Goal: Task Accomplishment & Management: Manage account settings

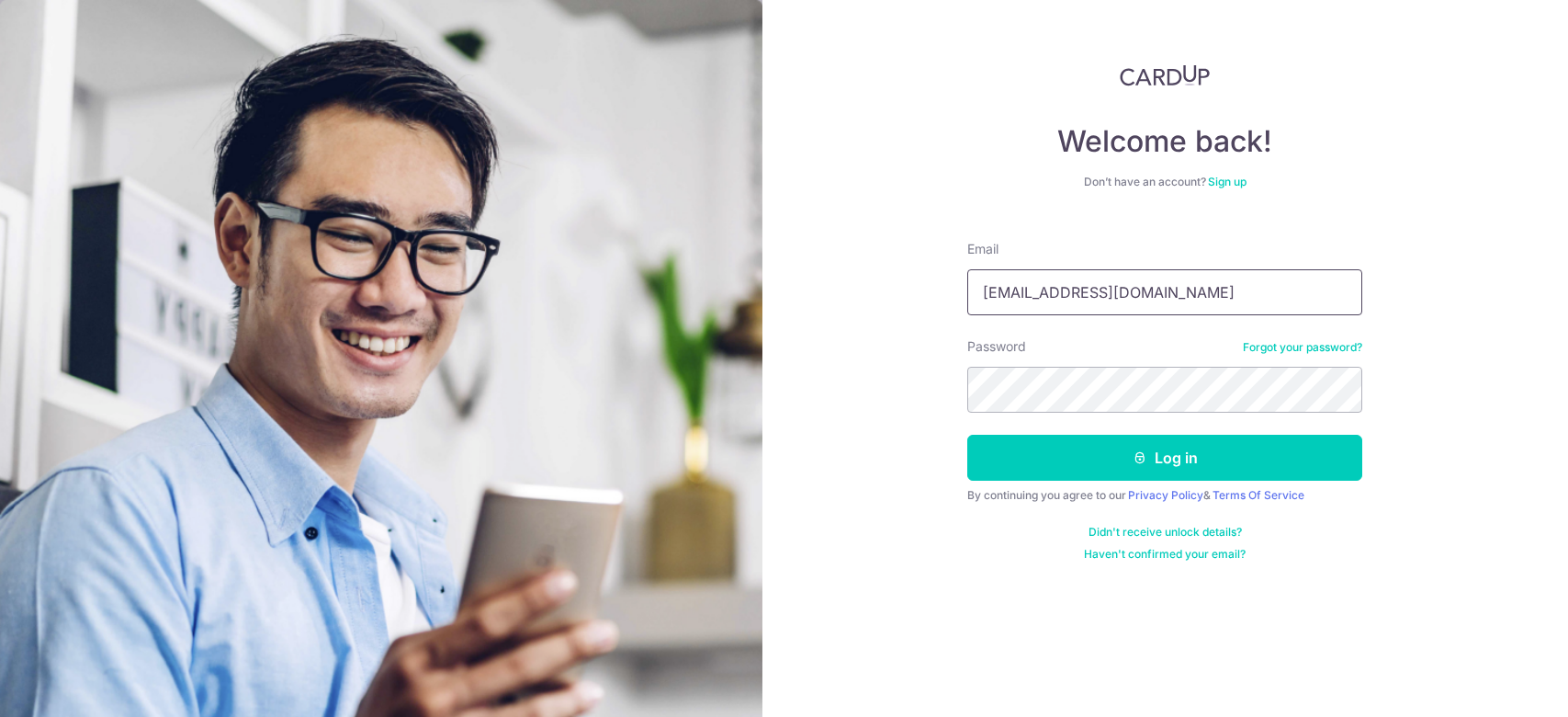
drag, startPoint x: 0, startPoint y: 0, endPoint x: 1146, endPoint y: 284, distance: 1180.7
click at [1139, 276] on input "esther_ng80@yahoo.com" at bounding box center [1165, 291] width 395 height 45
drag, startPoint x: 1190, startPoint y: 301, endPoint x: 958, endPoint y: 328, distance: 233.6
click at [535, 237] on section "Welcome back! Don’t have an account? Sign up Email esther_ng80@yahoo.com Passwo…" at bounding box center [784, 358] width 1568 height 717
type input "[EMAIL_ADDRESS][DOMAIN_NAME]"
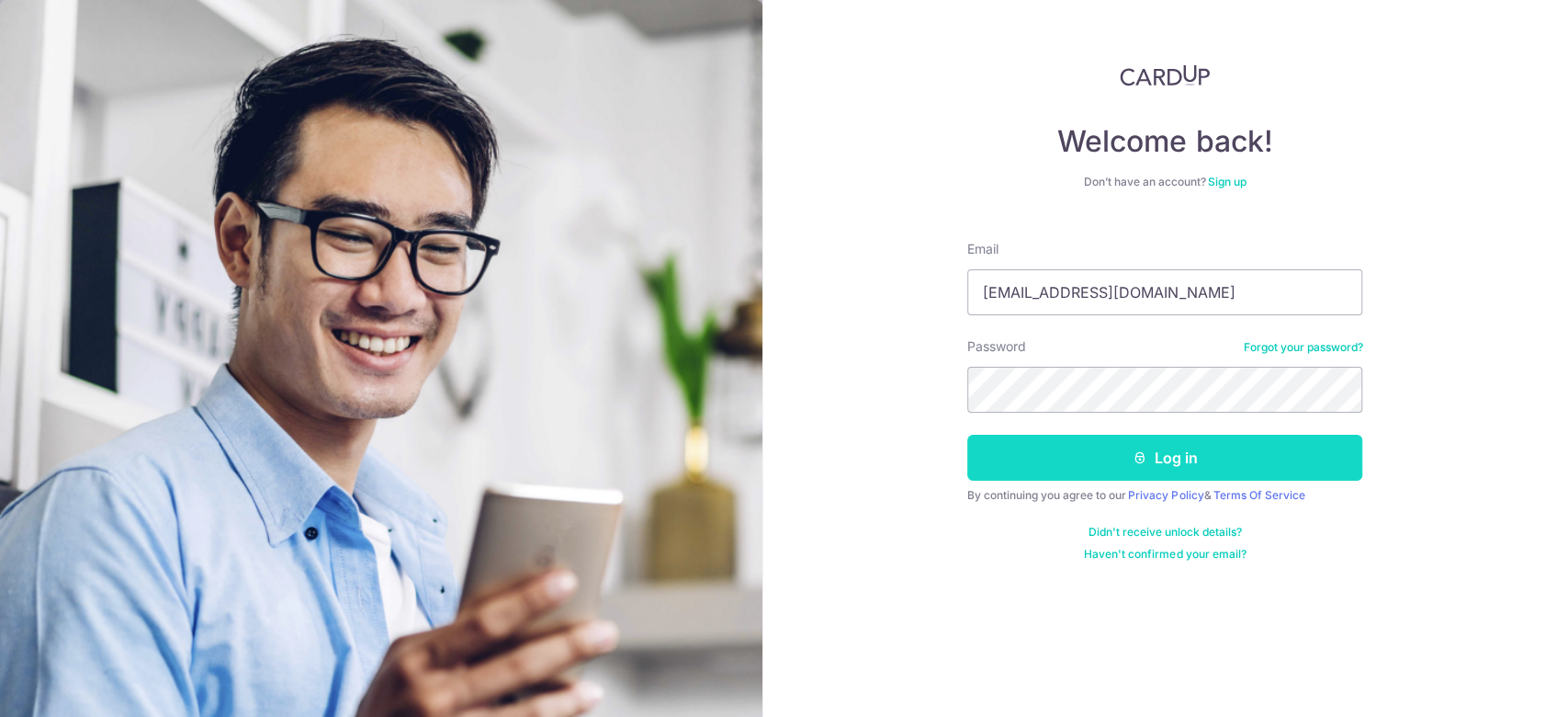
click at [1141, 459] on icon "submit" at bounding box center [1139, 457] width 15 height 15
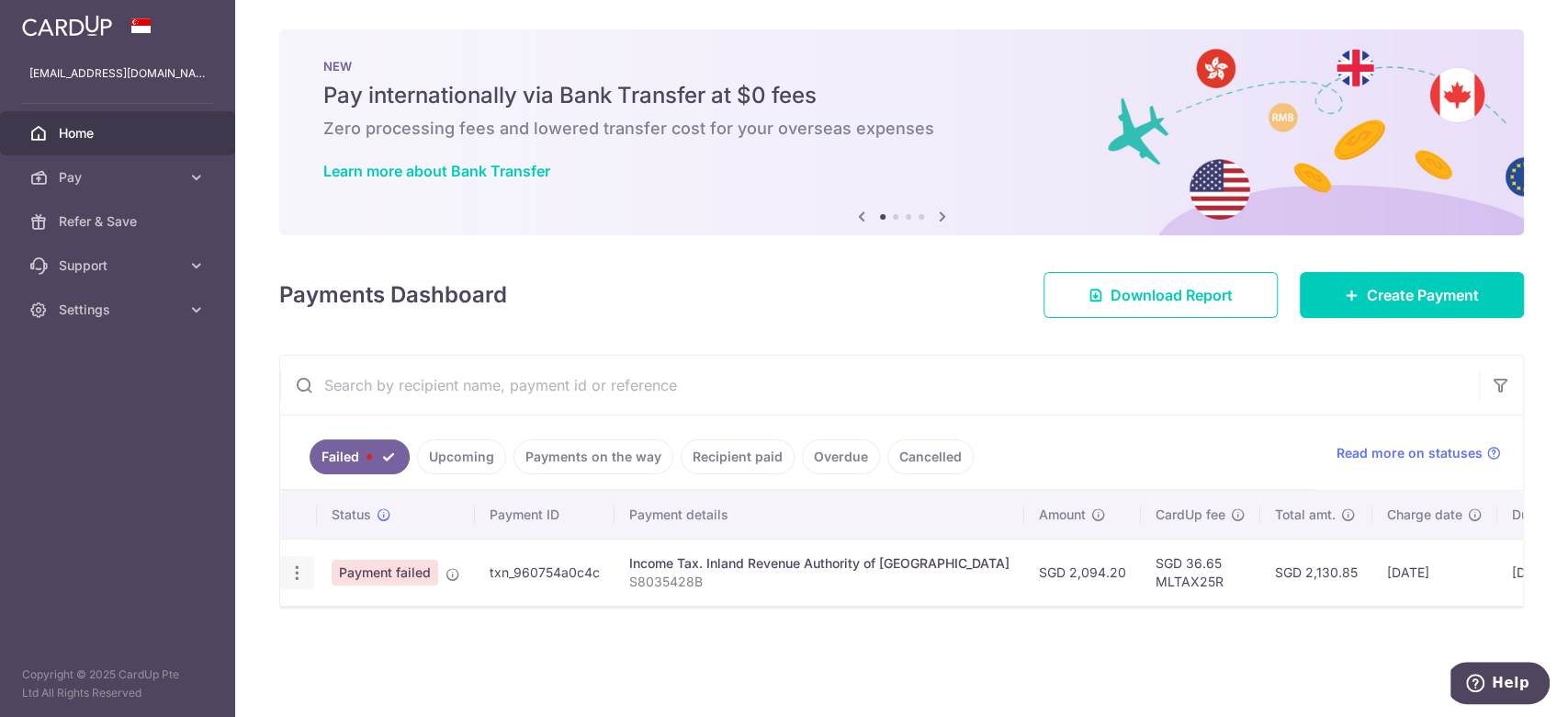
click at [302, 570] on icon "button" at bounding box center [297, 573] width 19 height 19
click at [437, 623] on span "Update payment" at bounding box center [395, 622] width 125 height 22
radio input "true"
type input "2,094.20"
type input "S8035428B"
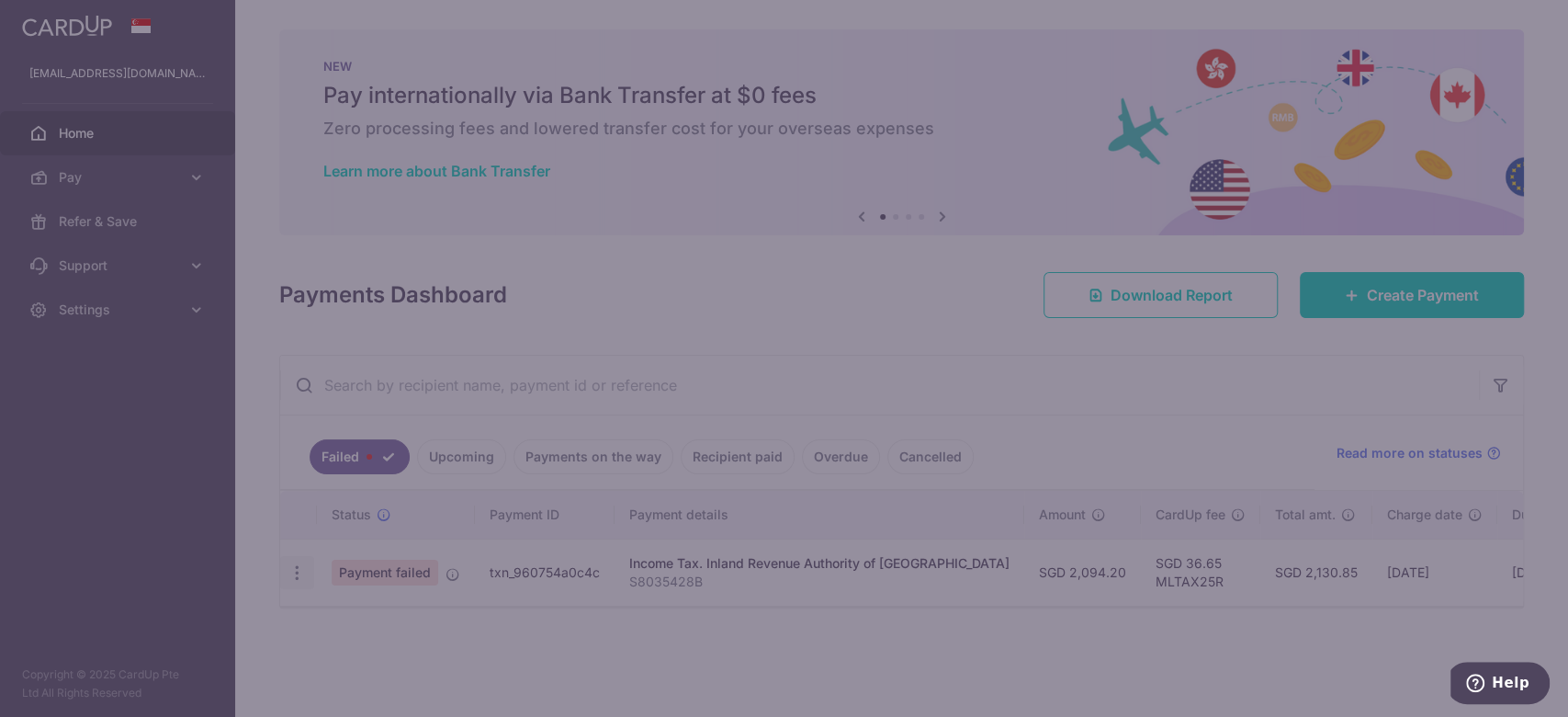
type input "MLTAX25R"
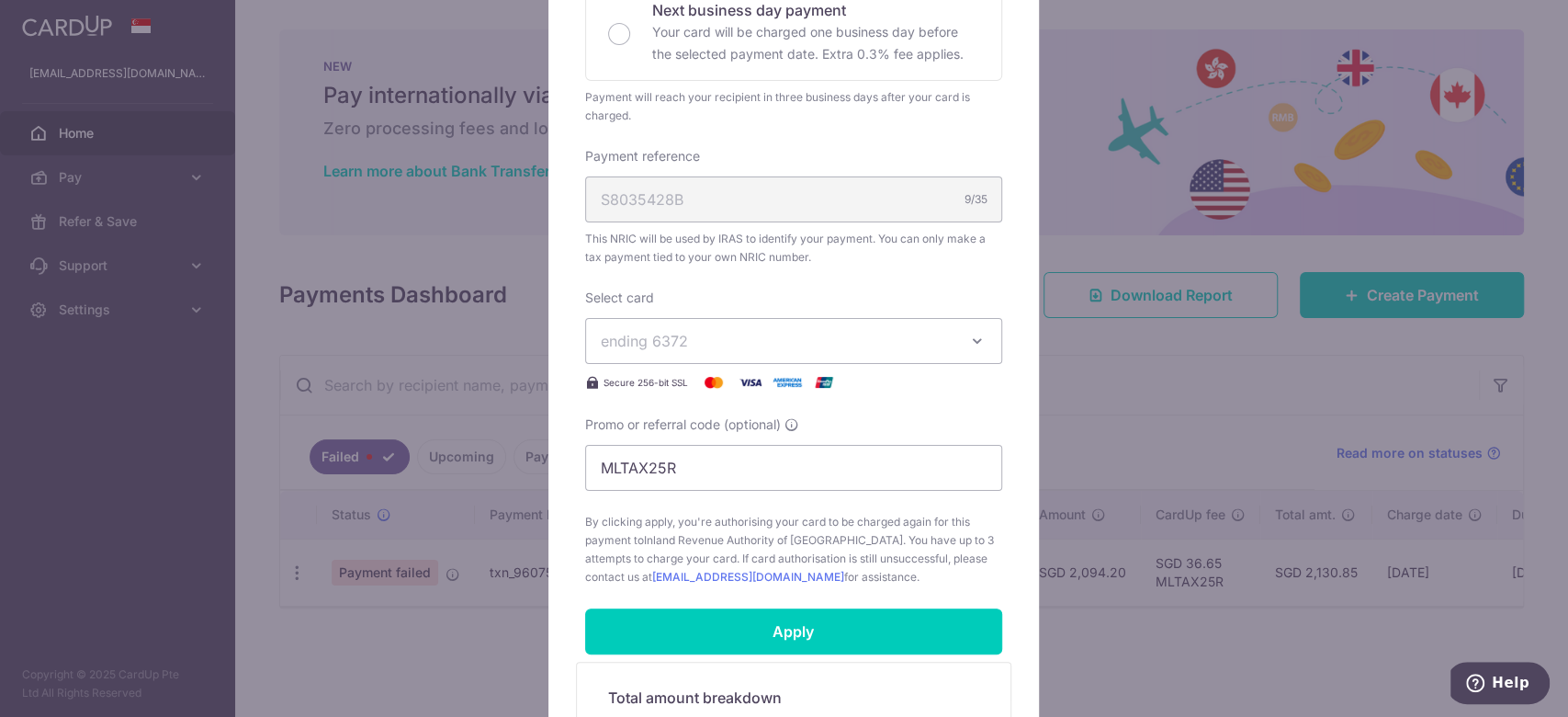
scroll to position [490, 0]
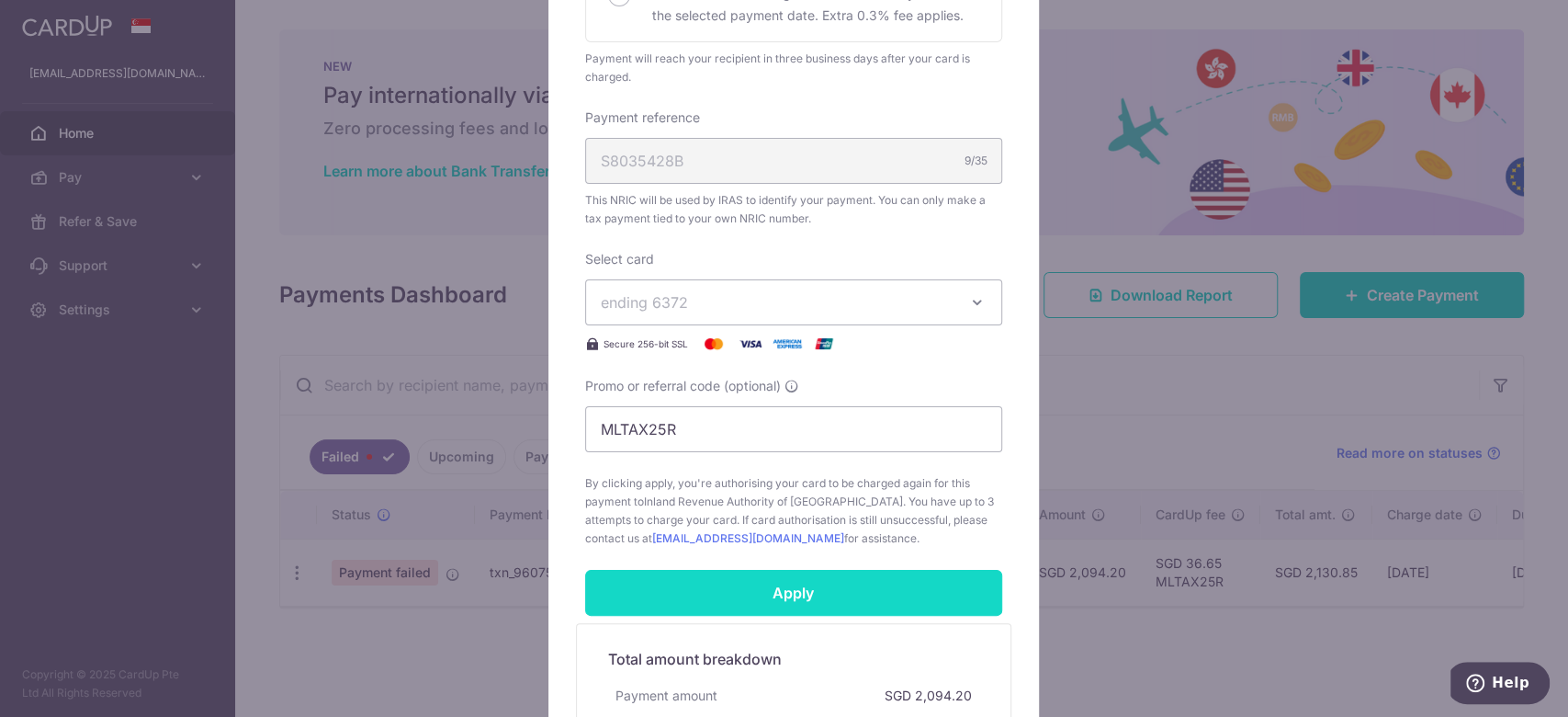
click at [809, 587] on input "Apply" at bounding box center [793, 592] width 417 height 45
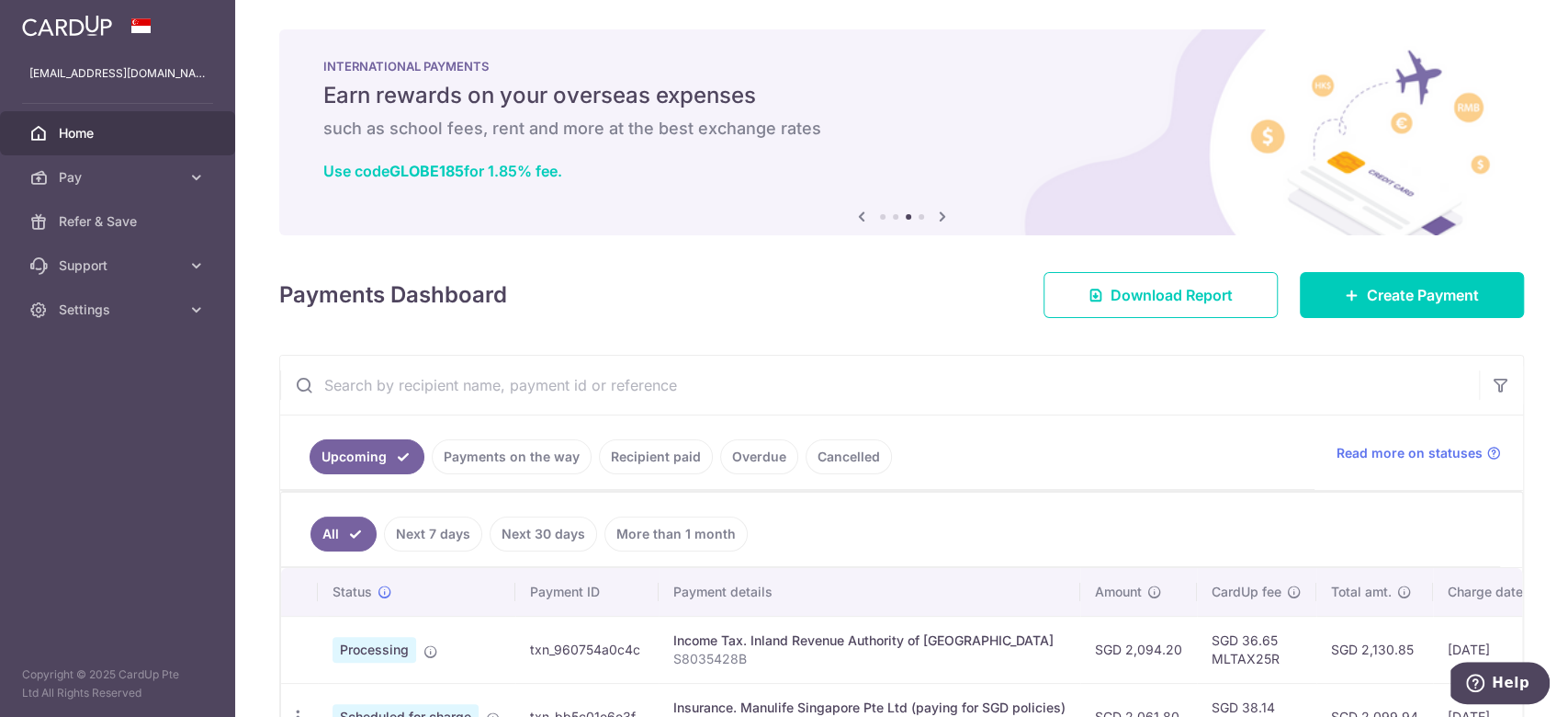
click at [674, 461] on link "Recipient paid" at bounding box center [656, 457] width 114 height 35
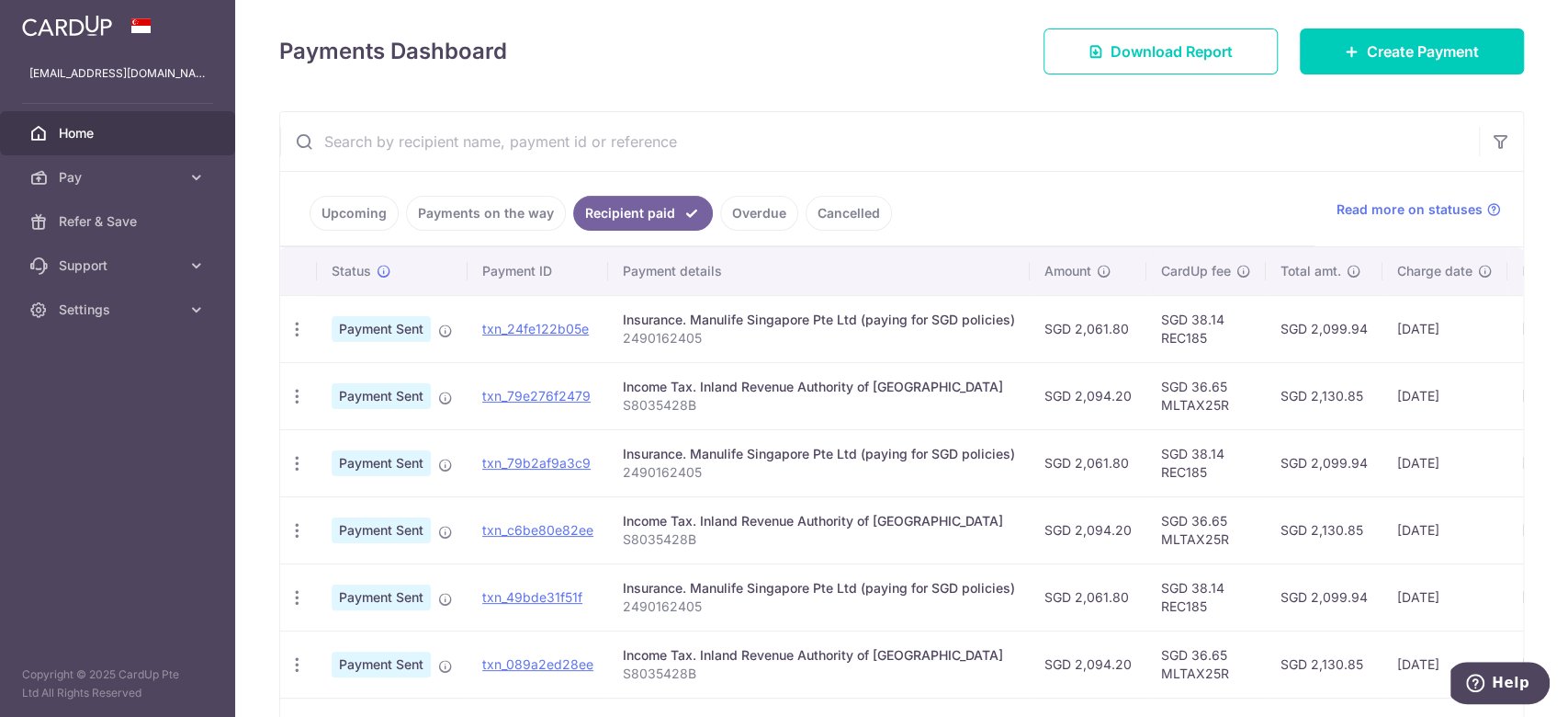
scroll to position [245, 0]
